Goal: Find specific page/section: Find specific page/section

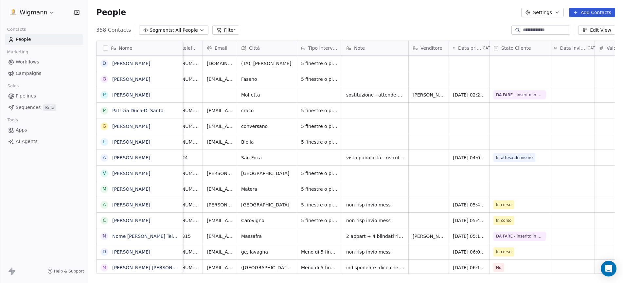
scroll to position [0, 220]
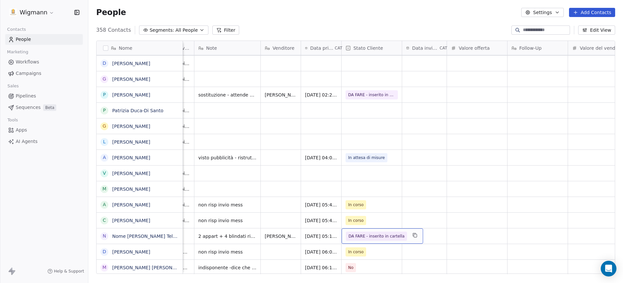
click at [377, 234] on span "DA FARE - inserito in cartella" at bounding box center [377, 236] width 56 height 7
click at [375, 234] on span "Chiuso negativo" at bounding box center [365, 236] width 32 height 7
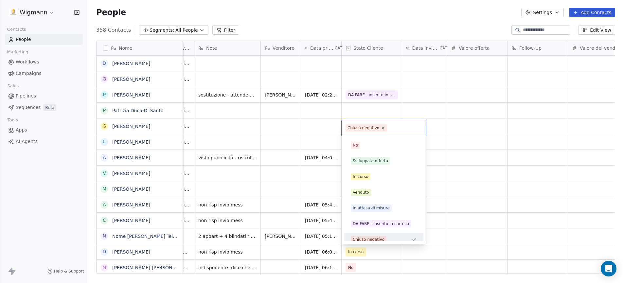
scroll to position [5, 0]
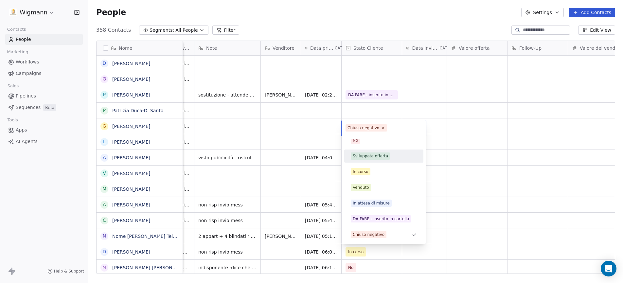
click at [362, 155] on div "Sviluppata offerta" at bounding box center [370, 156] width 35 height 6
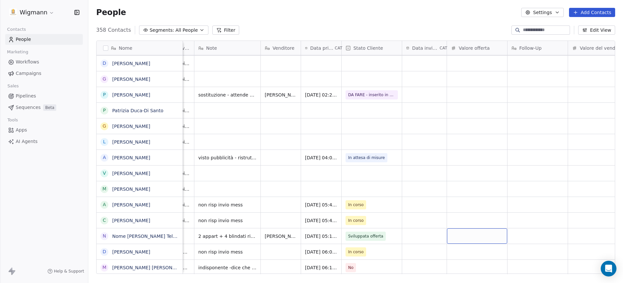
click at [457, 237] on div "grid" at bounding box center [477, 235] width 60 height 15
type input "******"
click at [524, 236] on html "Wigmann Contacts People Marketing Workflows Campaigns Sales Pipelines Sequences…" at bounding box center [311, 141] width 623 height 283
click at [171, 238] on link "Nome [PERSON_NAME] Telefono [PHONE_NUMBER] Città Massafra Email [EMAIL_ADDRESS]…" at bounding box center [357, 236] width 491 height 5
